Goal: Check status: Check status

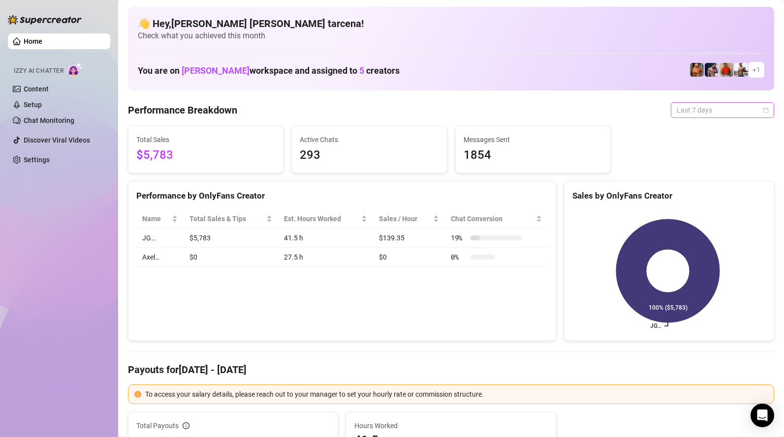
click at [717, 112] on span "Last 7 days" at bounding box center [721, 110] width 91 height 15
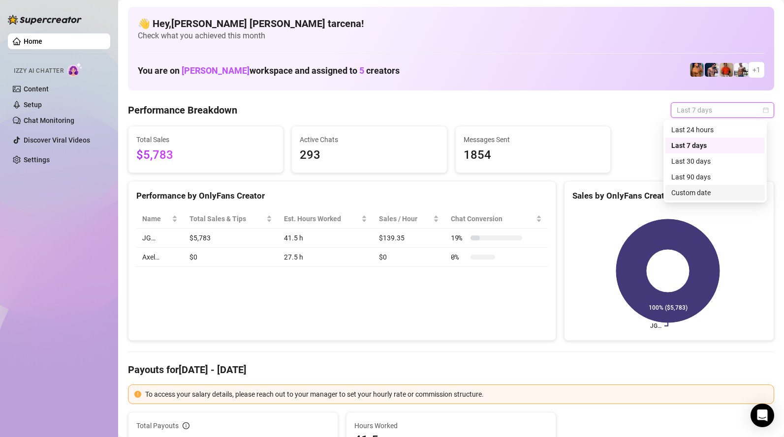
click at [697, 191] on div "Custom date" at bounding box center [715, 192] width 88 height 11
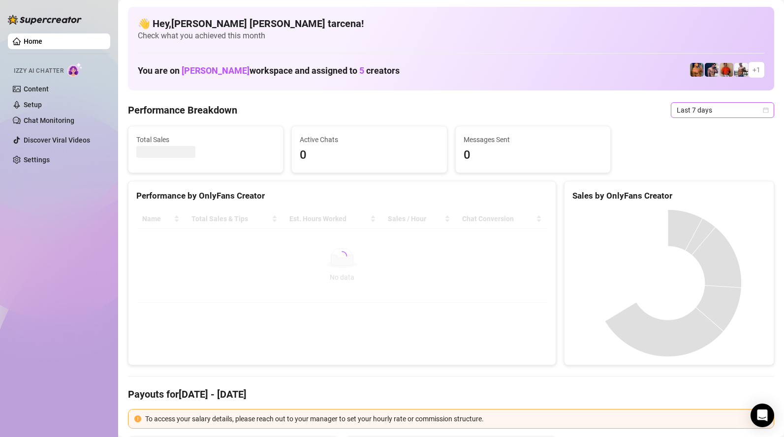
click at [701, 114] on span "Last 7 days" at bounding box center [721, 110] width 91 height 15
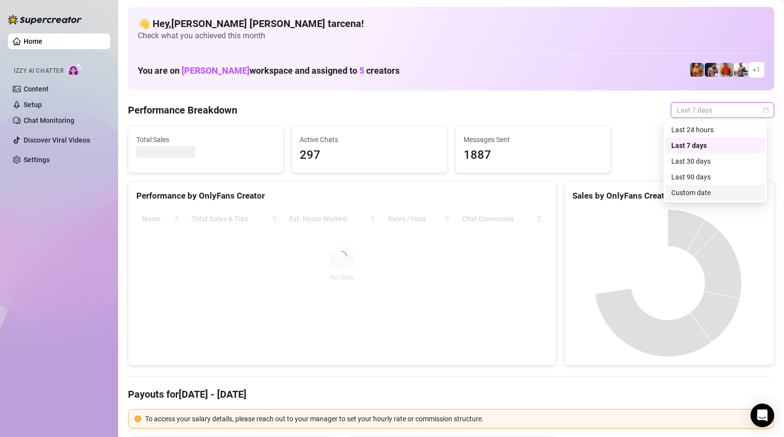
click at [695, 192] on div "Custom date" at bounding box center [715, 192] width 88 height 11
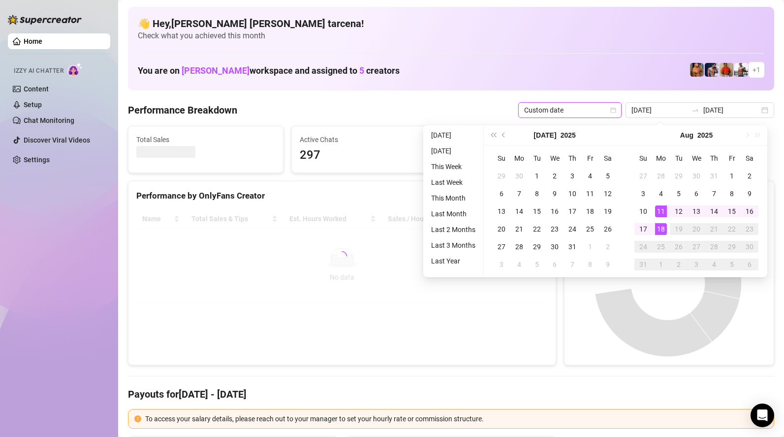
type input "[DATE]"
click at [658, 231] on div "18" at bounding box center [661, 229] width 12 height 12
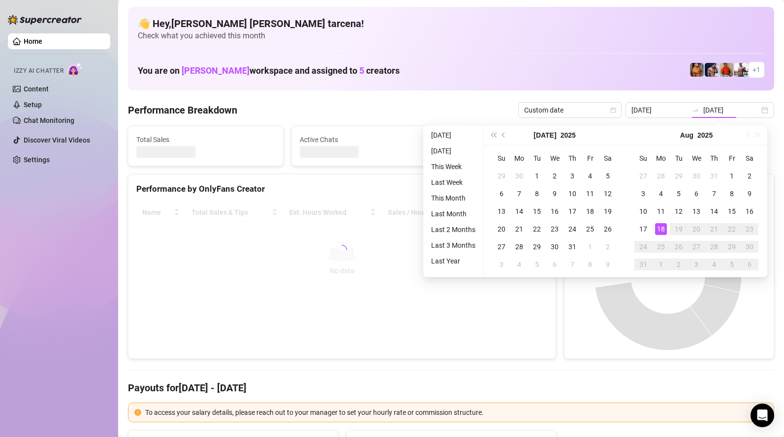
type input "[DATE]"
